Goal: Transaction & Acquisition: Purchase product/service

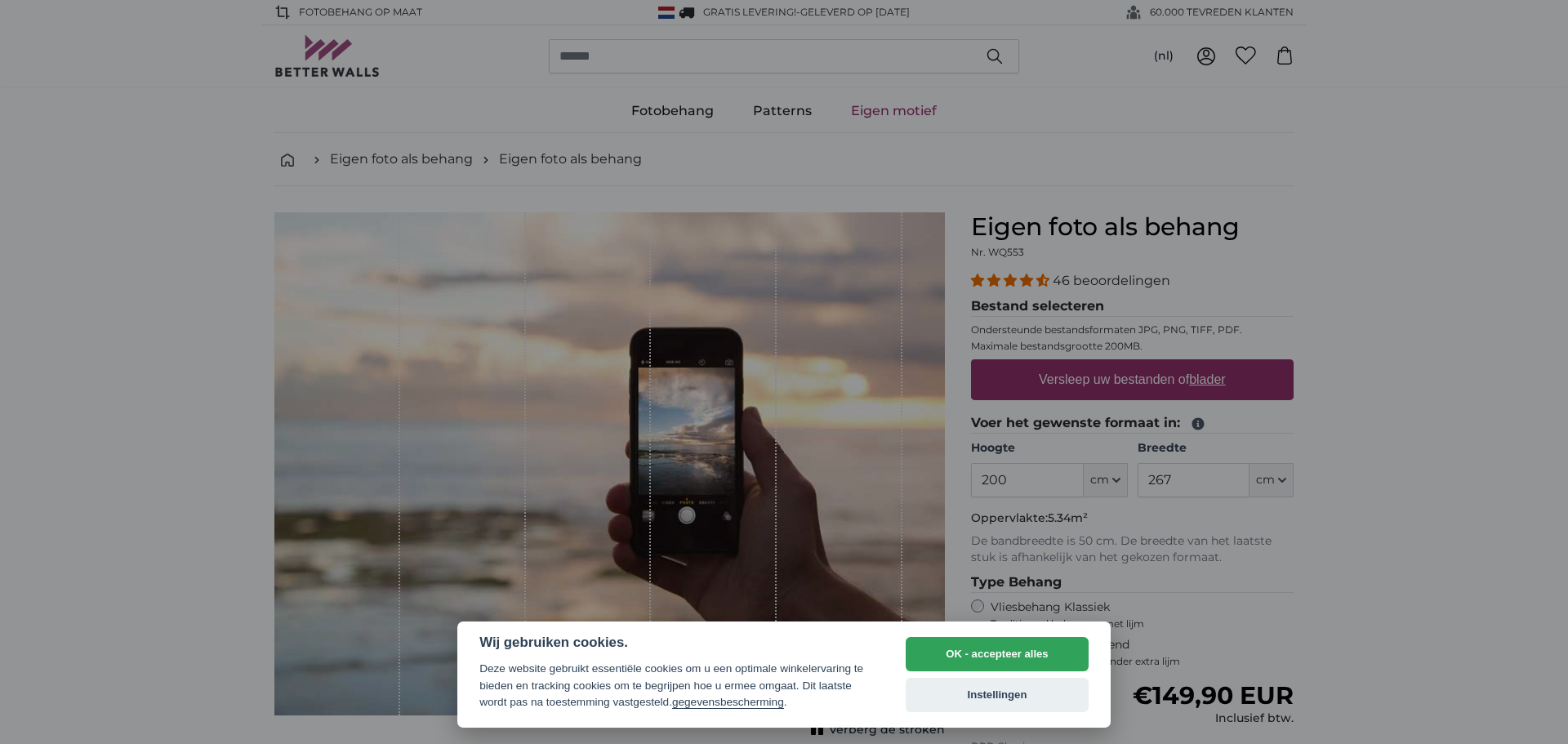
click at [1552, 497] on div at bounding box center [784, 372] width 1568 height 744
click at [1005, 692] on button "Instellingen" at bounding box center [997, 695] width 183 height 34
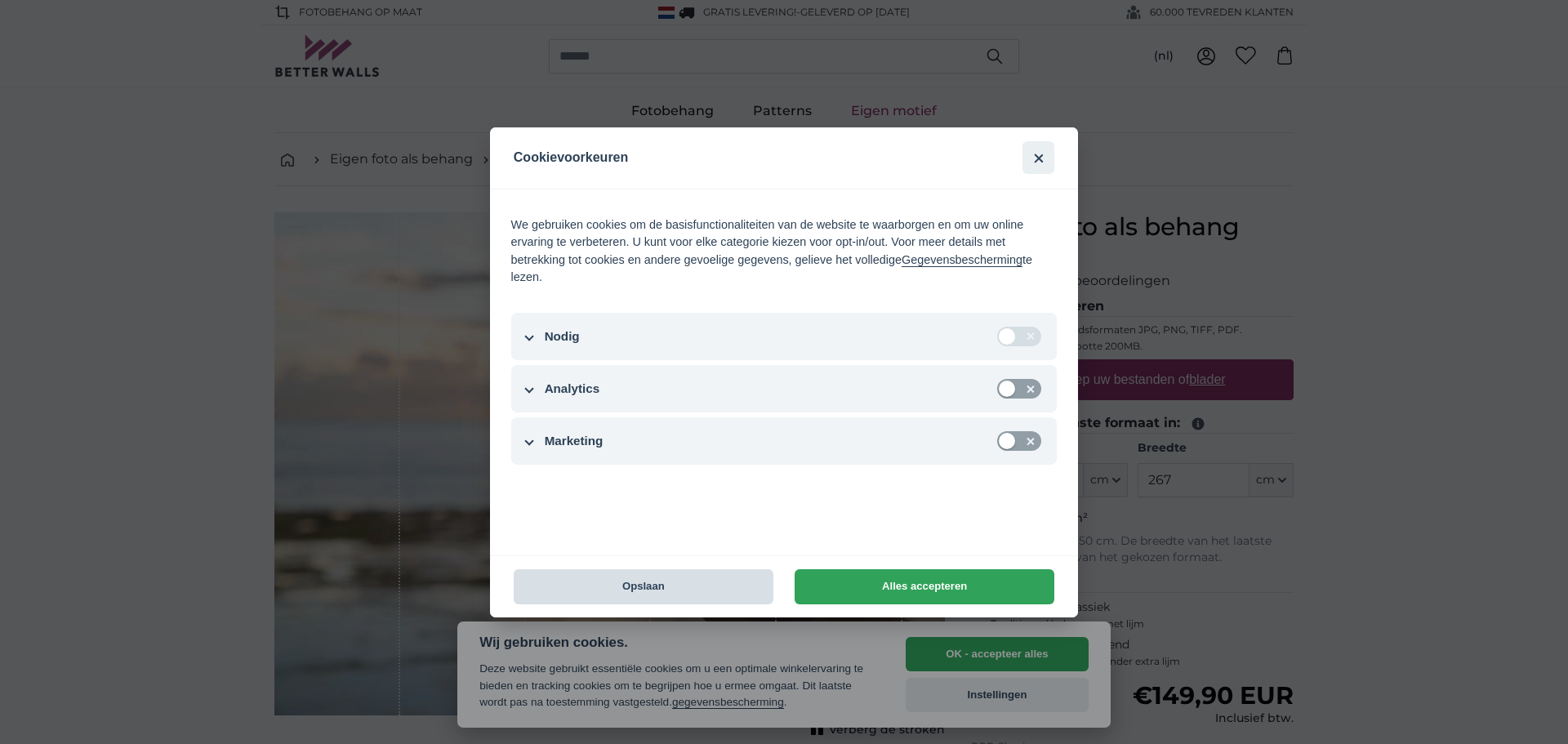
click at [644, 583] on button "Opslaan" at bounding box center [644, 587] width 260 height 35
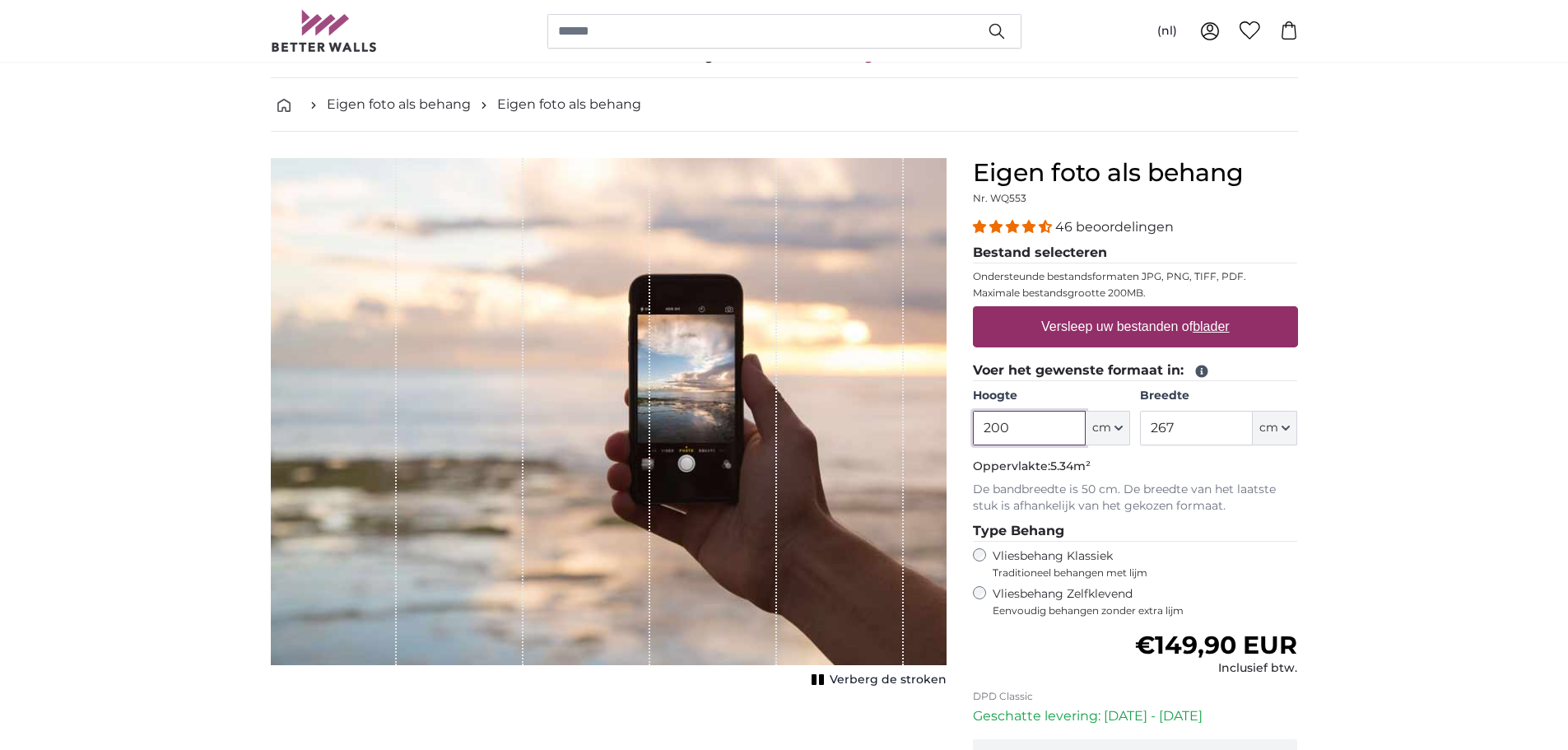
scroll to position [39, 0]
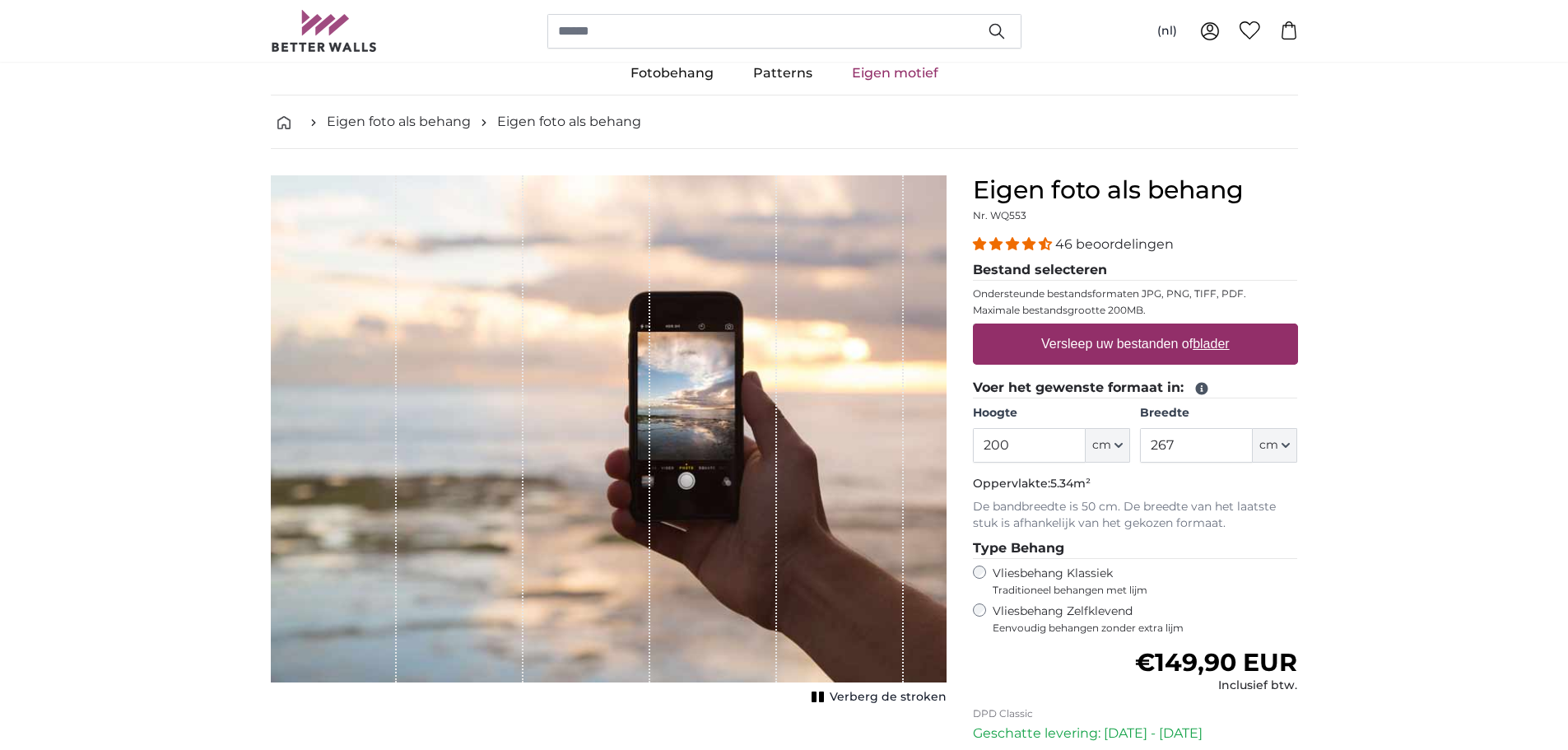
click at [1120, 346] on label "Versleep uw bestanden of blader" at bounding box center [1134, 344] width 202 height 33
click at [1120, 329] on input "Versleep uw bestanden of blader" at bounding box center [1135, 326] width 325 height 5
type input "**********"
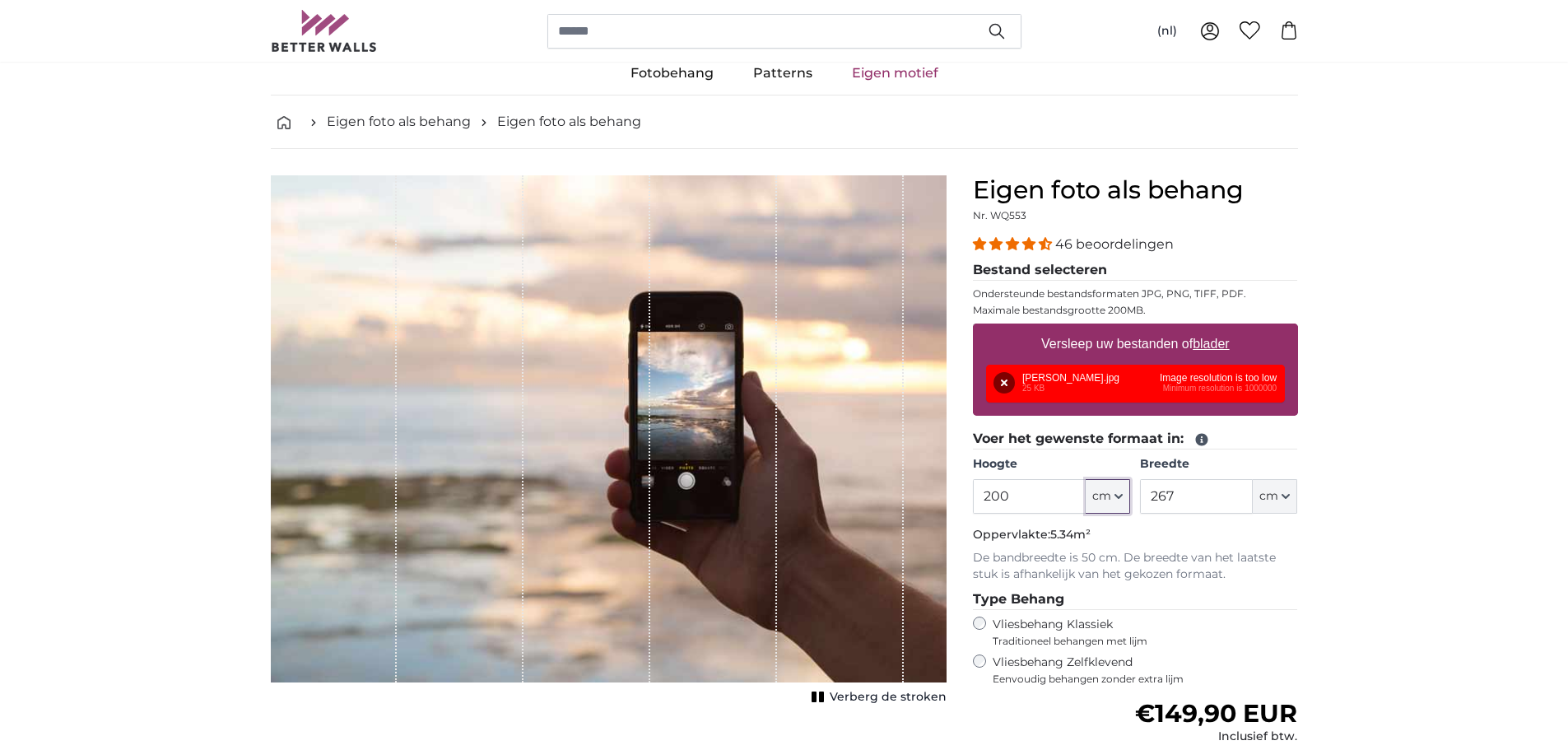
click at [1119, 497] on icon "button" at bounding box center [1118, 496] width 8 height 8
drag, startPoint x: 1187, startPoint y: 503, endPoint x: 1144, endPoint y: 499, distance: 43.2
click at [1144, 499] on input "267" at bounding box center [1196, 496] width 113 height 35
type input "500"
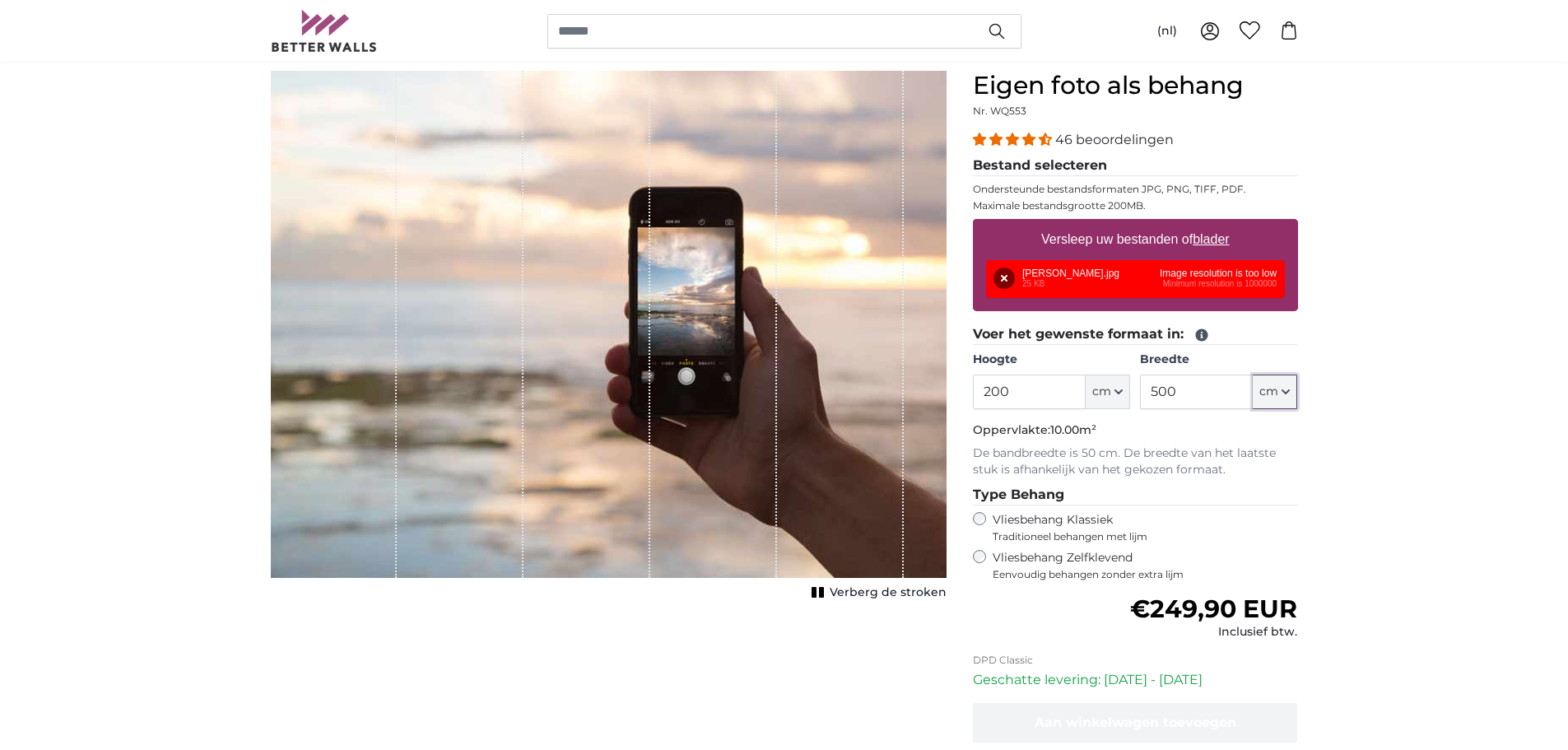
scroll to position [137, 0]
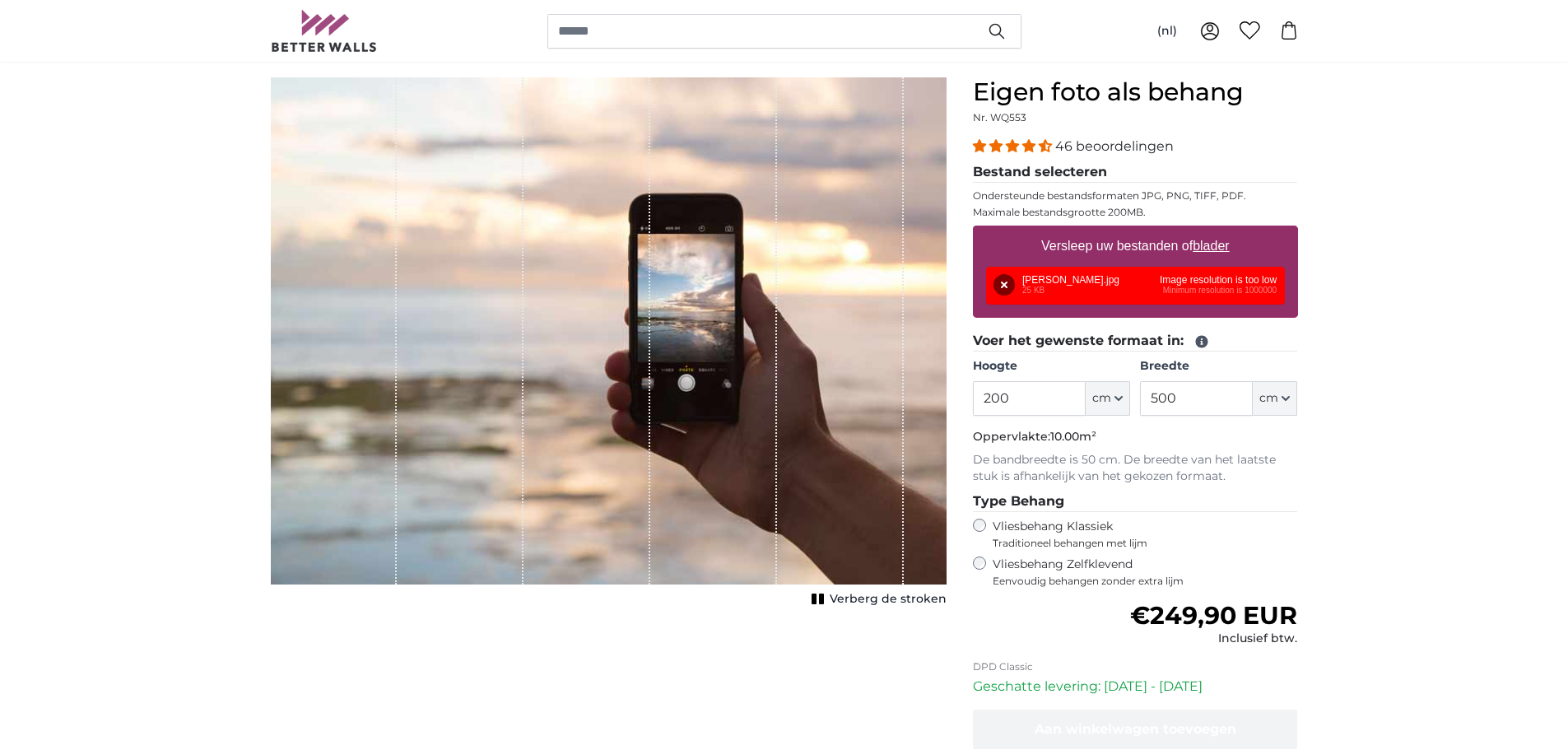
click at [870, 600] on span "Verberg de stroken" at bounding box center [888, 599] width 117 height 17
click at [1211, 246] on u "blader" at bounding box center [1210, 246] width 36 height 14
click at [1211, 230] on input "Versleep uw bestanden of blader" at bounding box center [1135, 228] width 325 height 5
